Goal: Task Accomplishment & Management: Use online tool/utility

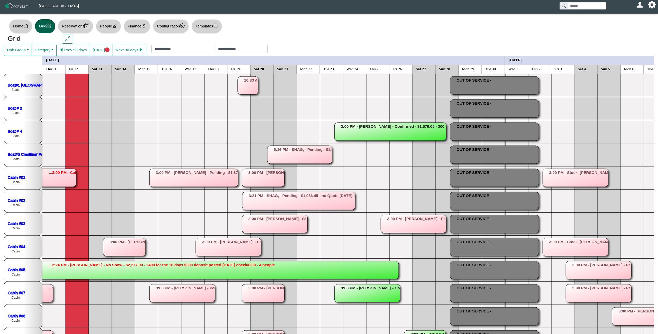
scroll to position [0, 1]
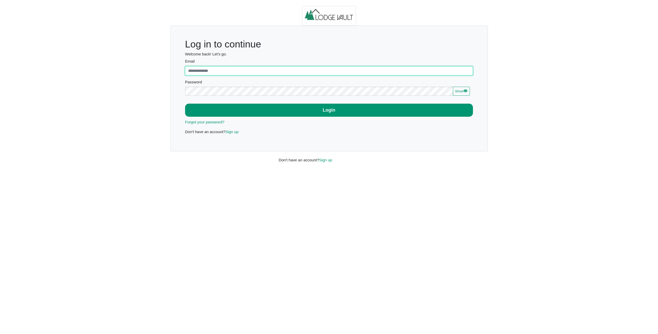
type input "**********"
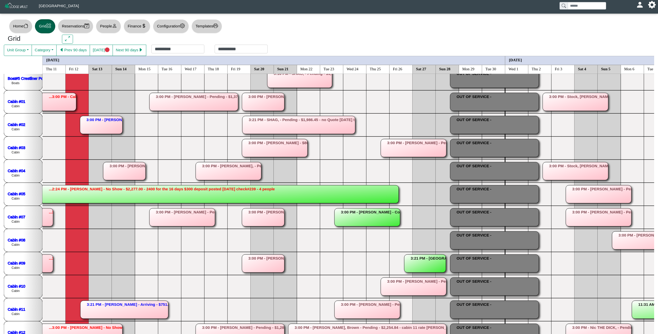
scroll to position [77, 0]
click at [107, 130] on rect at bounding box center [101, 125] width 42 height 18
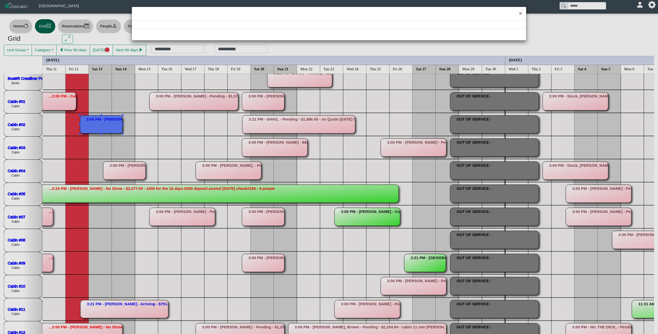
click at [107, 130] on div "×" at bounding box center [329, 167] width 658 height 334
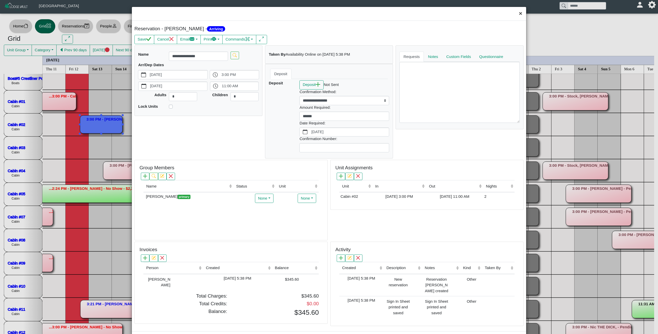
click at [521, 12] on button "×" at bounding box center [520, 14] width 11 height 14
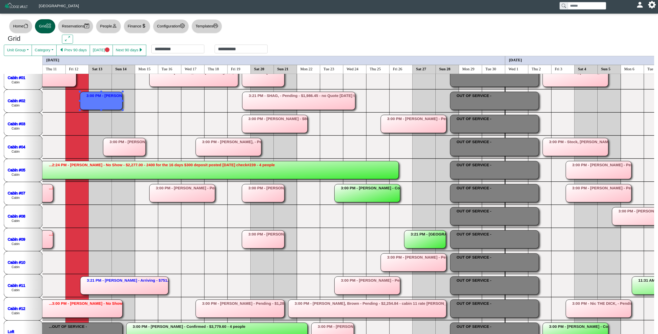
scroll to position [88, 0]
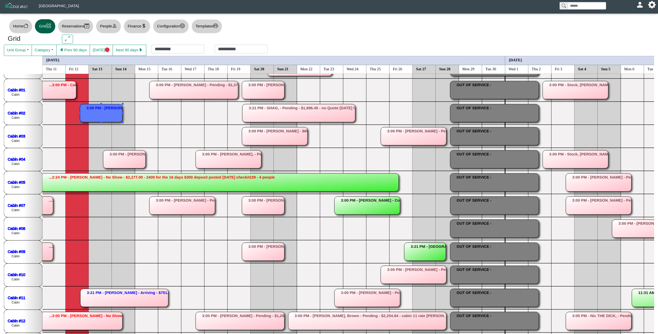
click at [104, 116] on rect at bounding box center [101, 113] width 42 height 18
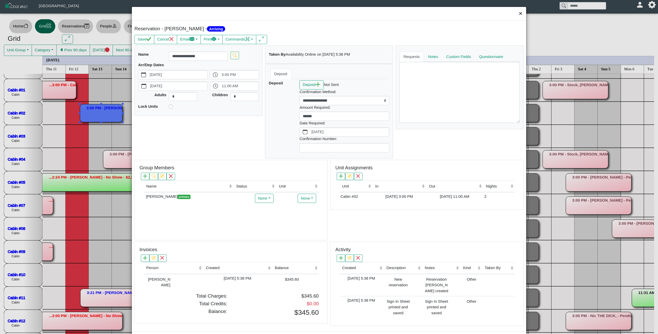
click at [520, 15] on button "×" at bounding box center [520, 14] width 11 height 14
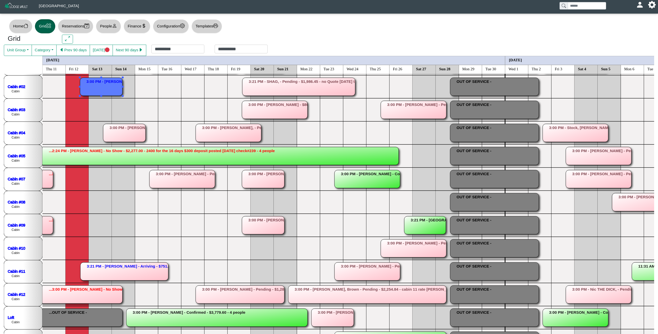
scroll to position [0, 0]
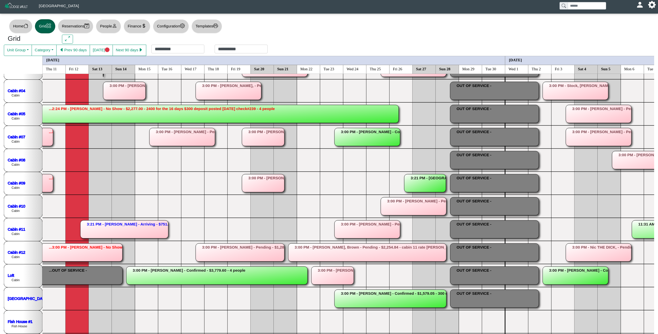
scroll to position [105, 0]
